Goal: Information Seeking & Learning: Check status

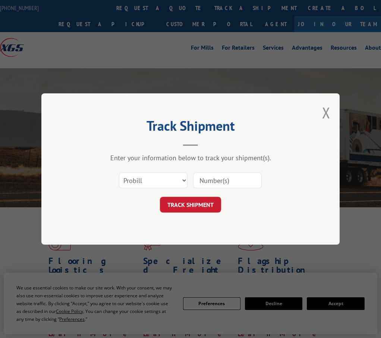
click at [148, 174] on select "Select category... Probill BOL PO" at bounding box center [153, 180] width 69 height 16
select select "bol"
click at [119, 172] on select "Select category... Probill BOL PO" at bounding box center [153, 180] width 69 height 16
click at [246, 184] on input at bounding box center [227, 180] width 69 height 16
type input "54401914"
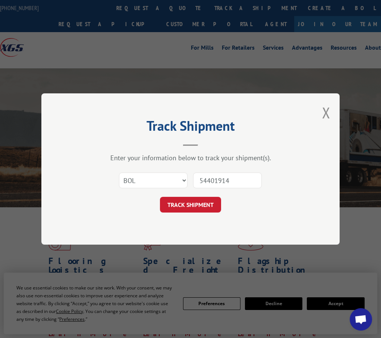
click button "TRACK SHIPMENT" at bounding box center [190, 205] width 61 height 16
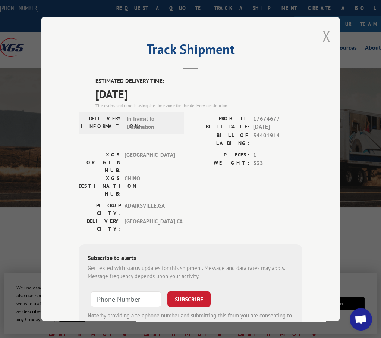
click at [323, 28] on button "Close modal" at bounding box center [327, 36] width 8 height 20
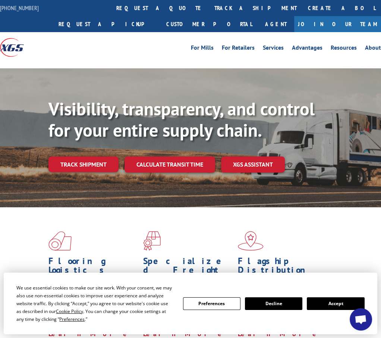
drag, startPoint x: 90, startPoint y: 163, endPoint x: 95, endPoint y: 163, distance: 5.6
click at [90, 163] on link "Track shipment" at bounding box center [84, 164] width 70 height 16
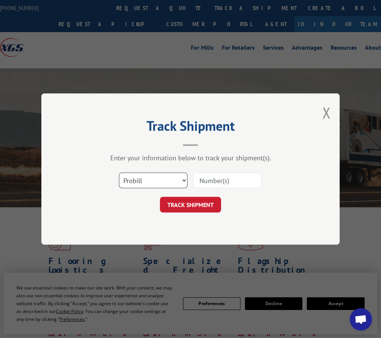
click at [150, 181] on select "Select category... Probill BOL PO" at bounding box center [153, 180] width 69 height 16
select select "bol"
click at [119, 172] on select "Select category... Probill BOL PO" at bounding box center [153, 180] width 69 height 16
click at [222, 186] on input at bounding box center [227, 180] width 69 height 16
type input "3393004"
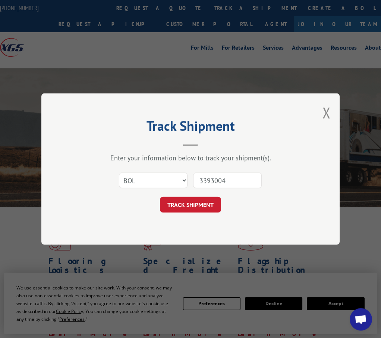
click button "TRACK SHIPMENT" at bounding box center [190, 205] width 61 height 16
